Goal: Navigation & Orientation: Find specific page/section

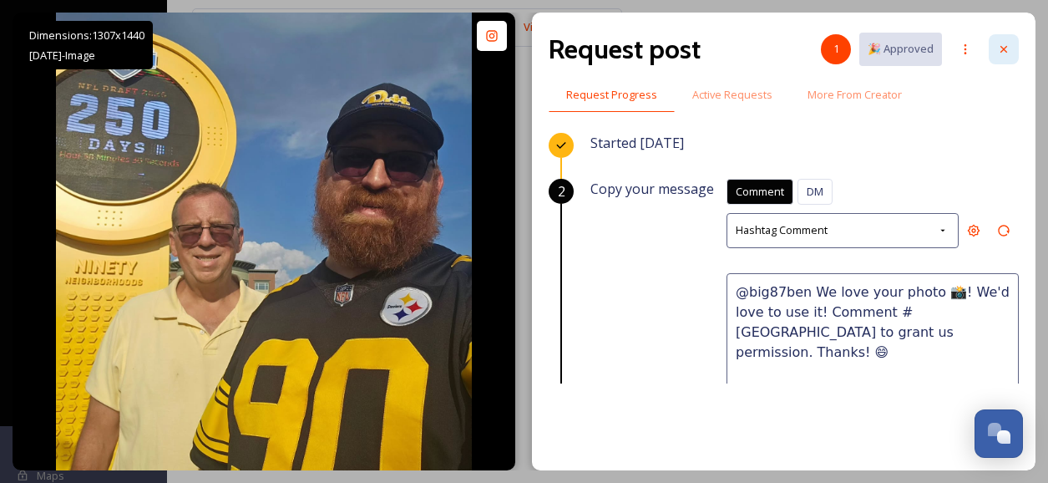
click at [1005, 52] on icon at bounding box center [1003, 49] width 13 height 13
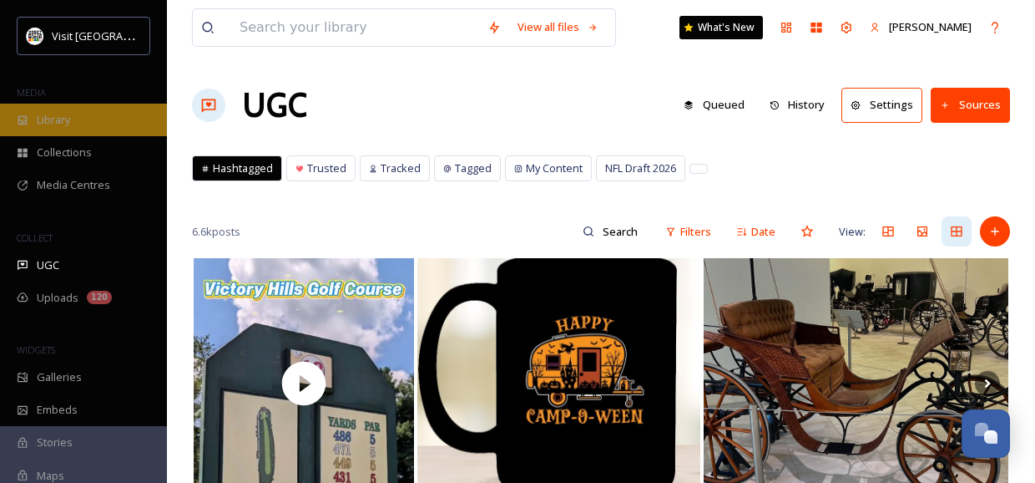
click at [91, 124] on div "Library" at bounding box center [83, 120] width 167 height 33
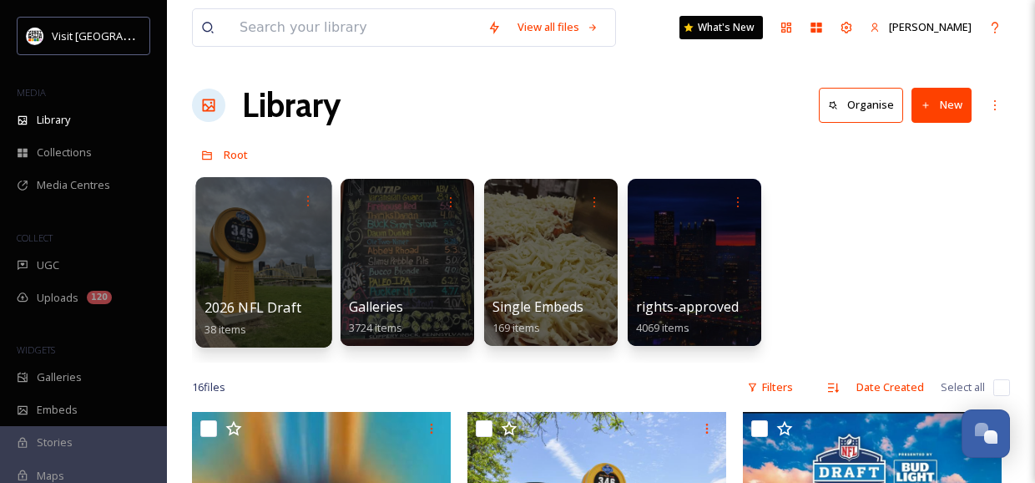
click at [271, 276] on div at bounding box center [263, 262] width 136 height 170
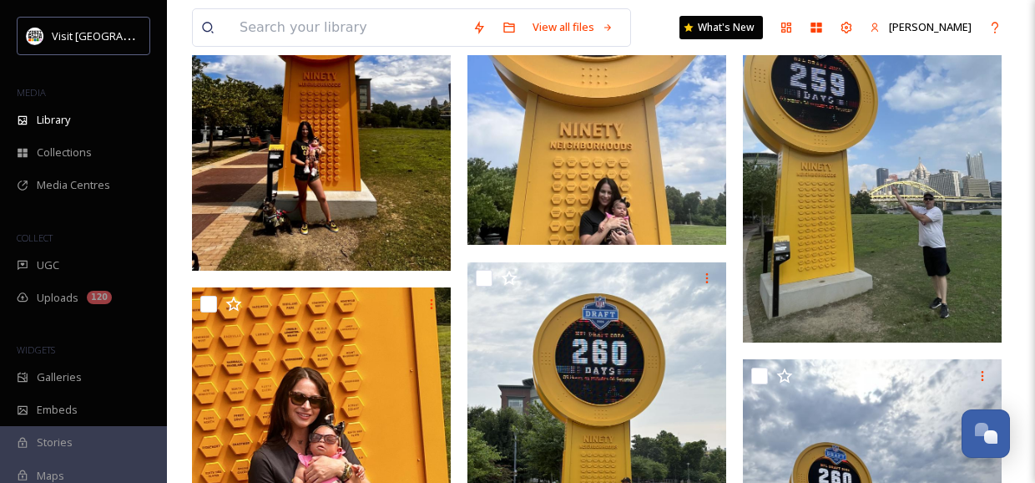
scroll to position [1837, 0]
